Goal: Navigation & Orientation: Find specific page/section

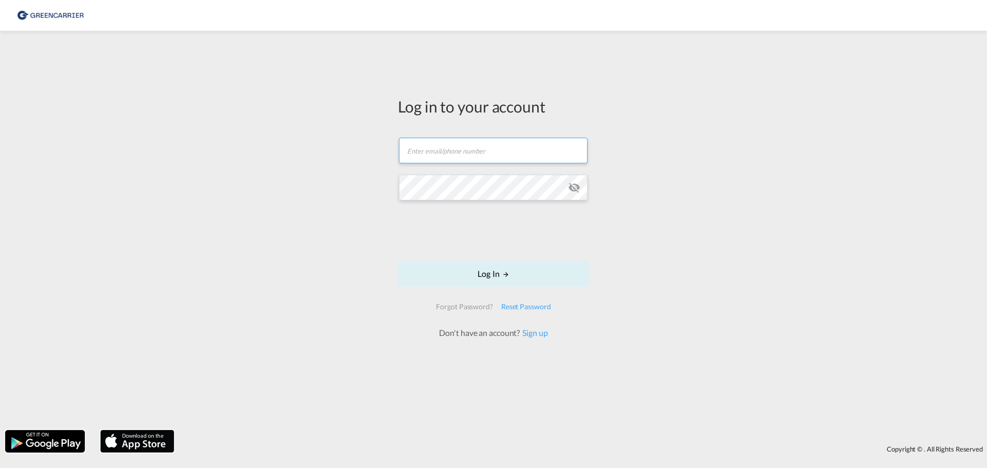
click at [471, 149] on input "text" at bounding box center [493, 151] width 189 height 26
type input "[PERSON_NAME][EMAIL_ADDRESS][DOMAIN_NAME]"
click at [398, 261] on button "Log In" at bounding box center [493, 274] width 191 height 26
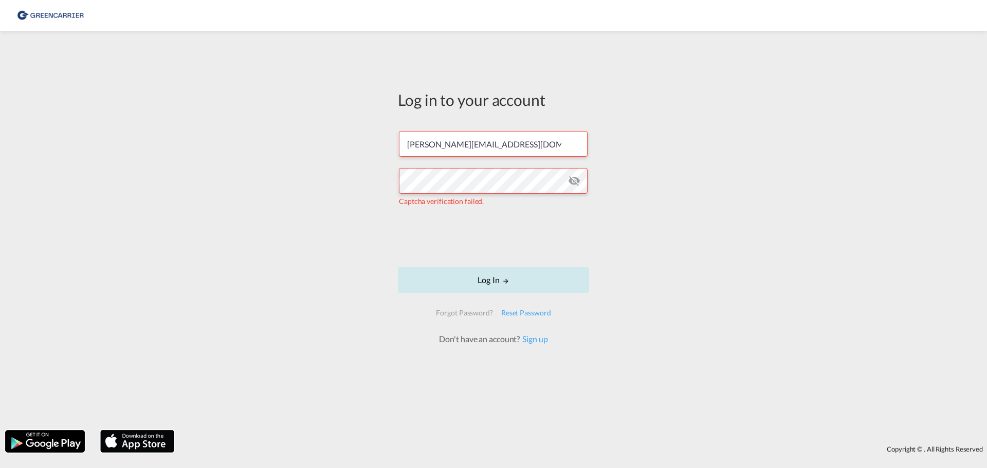
click at [484, 280] on button "Log In" at bounding box center [493, 280] width 191 height 26
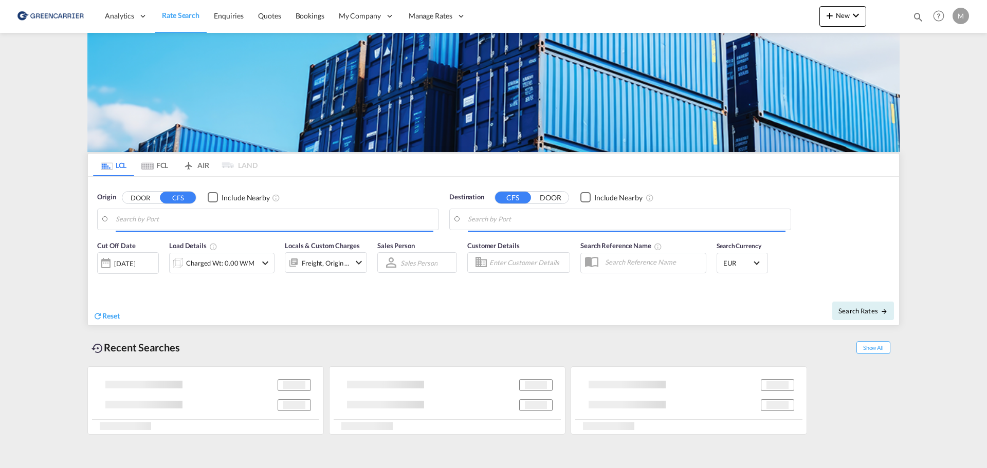
type input "Xiamen Pt, FJ, CNXMG"
type input "[GEOGRAPHIC_DATA] ([GEOGRAPHIC_DATA]), [GEOGRAPHIC_DATA]"
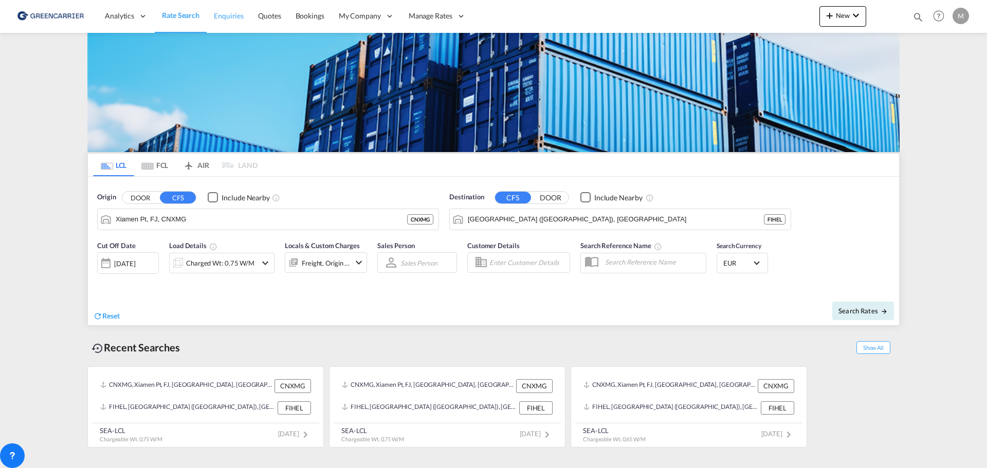
click at [224, 9] on link "Enquiries" at bounding box center [229, 15] width 44 height 33
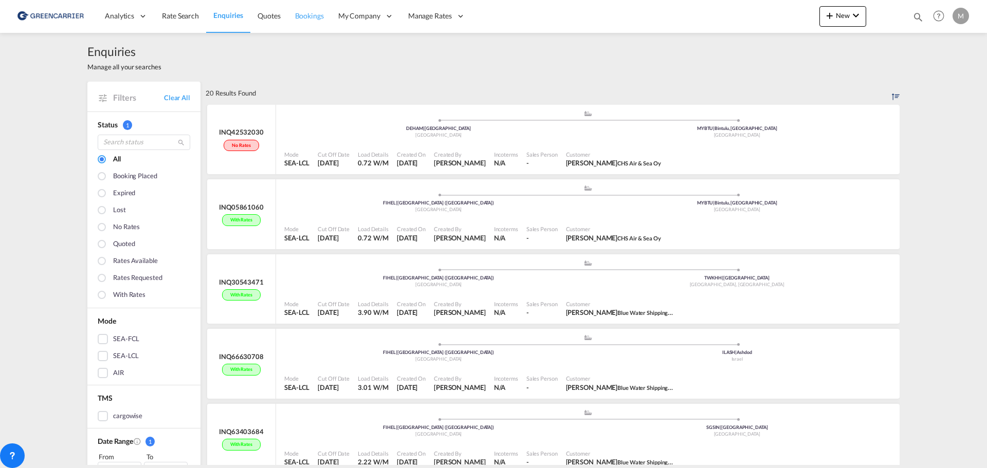
click at [308, 13] on span "Bookings" at bounding box center [309, 15] width 29 height 9
